Goal: Submit feedback/report problem

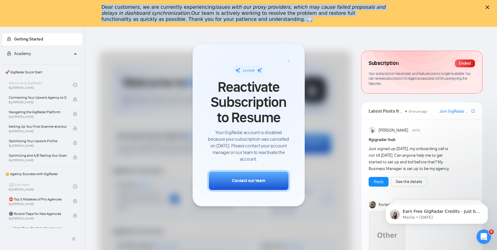
drag, startPoint x: 53, startPoint y: 9, endPoint x: 221, endPoint y: 18, distance: 168.1
click at [221, 18] on div "Dear customers, we are currently experiencing issues with our proxy providers, …" at bounding box center [248, 13] width 497 height 22
click at [221, 18] on div "Dear customers, we are currently experiencing issues with our proxy providers, …" at bounding box center [244, 13] width 284 height 18
drag, startPoint x: 221, startPoint y: 18, endPoint x: 100, endPoint y: 3, distance: 121.8
click at [100, 3] on div "Dear customers, we are currently experiencing issues with our proxy providers, …" at bounding box center [248, 13] width 497 height 22
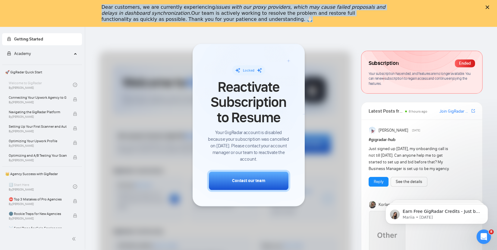
click at [100, 3] on div "Dear customers, we are currently experiencing issues with our proxy providers, …" at bounding box center [248, 13] width 497 height 22
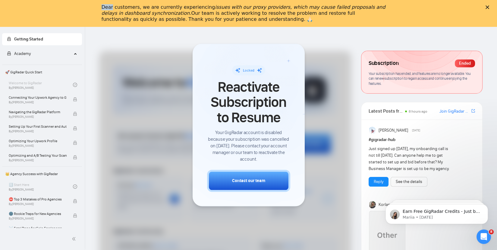
drag, startPoint x: 100, startPoint y: 3, endPoint x: 224, endPoint y: 29, distance: 127.1
click html "Dear customers, we are currently experiencing issues with our proxy providers, …"
click at [212, 17] on div "Dear customers, we are currently experiencing issues with our proxy providers, …" at bounding box center [244, 13] width 284 height 18
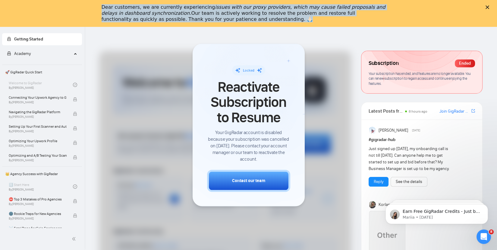
drag, startPoint x: 212, startPoint y: 17, endPoint x: 99, endPoint y: 6, distance: 113.0
click at [99, 6] on div "Dear customers, we are currently experiencing issues with our proxy providers, …" at bounding box center [248, 13] width 497 height 22
drag, startPoint x: 99, startPoint y: 6, endPoint x: 238, endPoint y: 21, distance: 140.1
click at [238, 21] on div "Dear customers, we are currently experiencing issues with our proxy providers, …" at bounding box center [248, 13] width 497 height 22
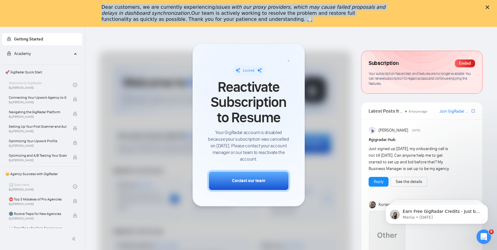
click at [238, 21] on div "Dear customers, we are currently experiencing issues with our proxy providers, …" at bounding box center [244, 13] width 284 height 18
drag, startPoint x: 238, startPoint y: 21, endPoint x: 87, endPoint y: 5, distance: 152.2
click at [87, 5] on div "Dear customers, we are currently experiencing issues with our proxy providers, …" at bounding box center [248, 13] width 497 height 22
drag, startPoint x: 87, startPoint y: 5, endPoint x: 238, endPoint y: 21, distance: 152.1
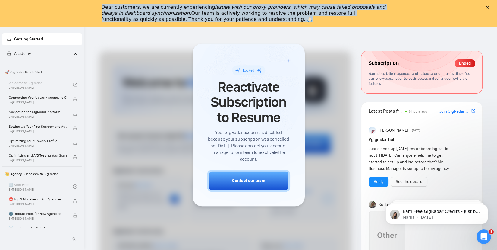
click at [238, 21] on div "Dear customers, we are currently experiencing issues with our proxy providers, …" at bounding box center [248, 13] width 497 height 22
click at [238, 21] on div "Dear customers, we are currently experiencing issues with our proxy providers, …" at bounding box center [244, 13] width 284 height 18
drag, startPoint x: 238, startPoint y: 21, endPoint x: 108, endPoint y: 10, distance: 130.7
click at [108, 10] on div "Dear customers, we are currently experiencing issues with our proxy providers, …" at bounding box center [244, 13] width 284 height 18
